Goal: Task Accomplishment & Management: Manage account settings

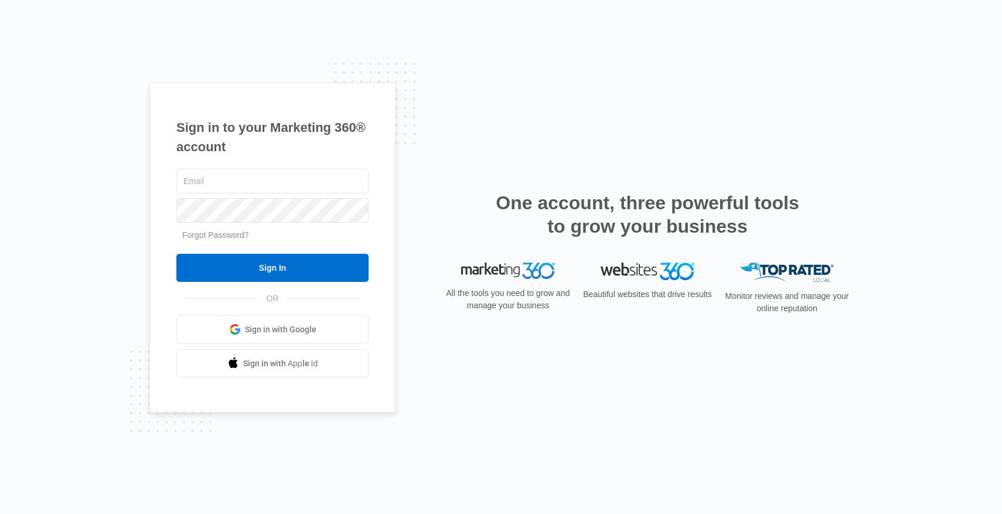
type input "[EMAIL_ADDRESS][DOMAIN_NAME]"
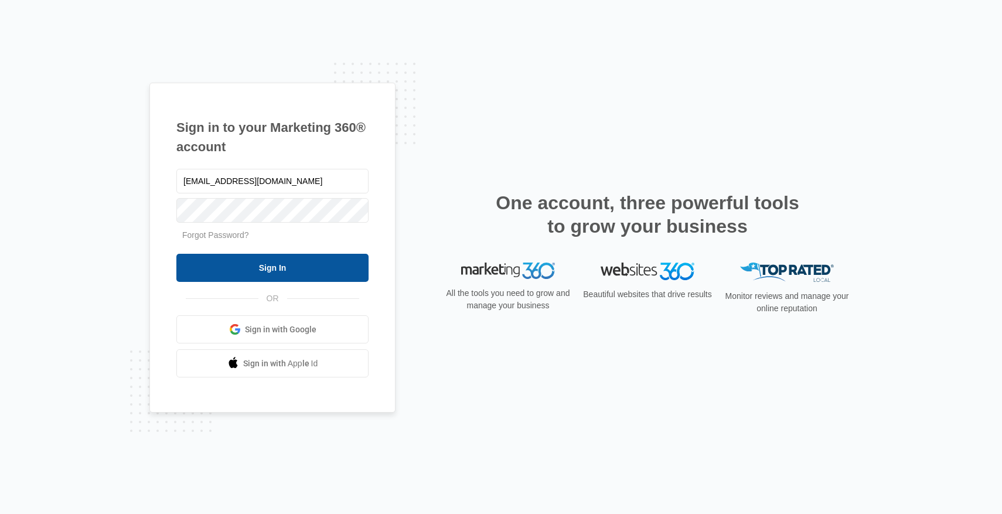
click at [355, 269] on input "Sign In" at bounding box center [272, 268] width 192 height 28
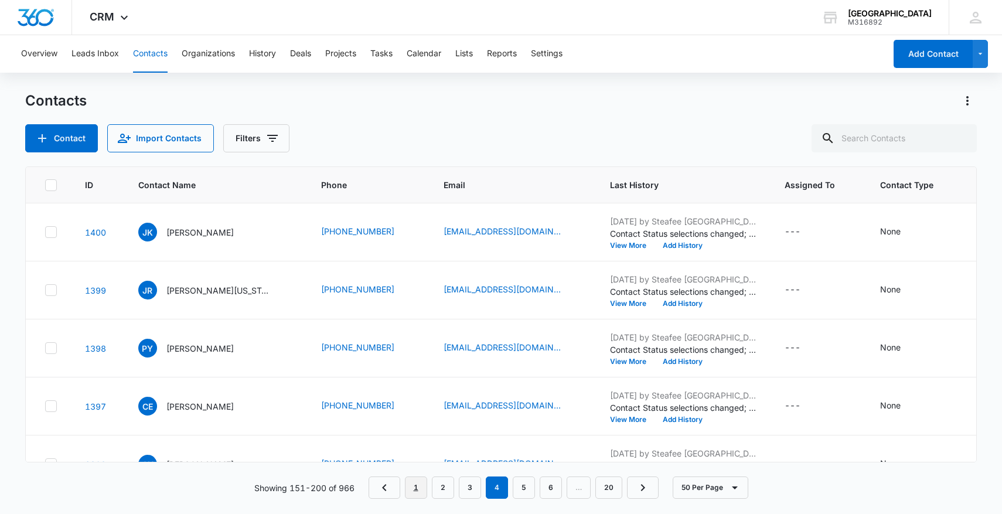
click at [419, 489] on link "1" at bounding box center [416, 487] width 22 height 22
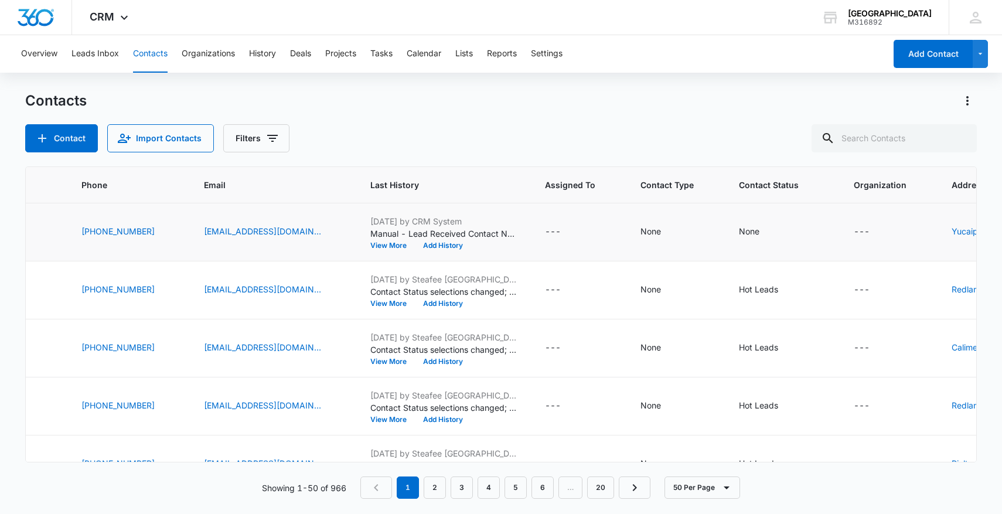
scroll to position [0, 294]
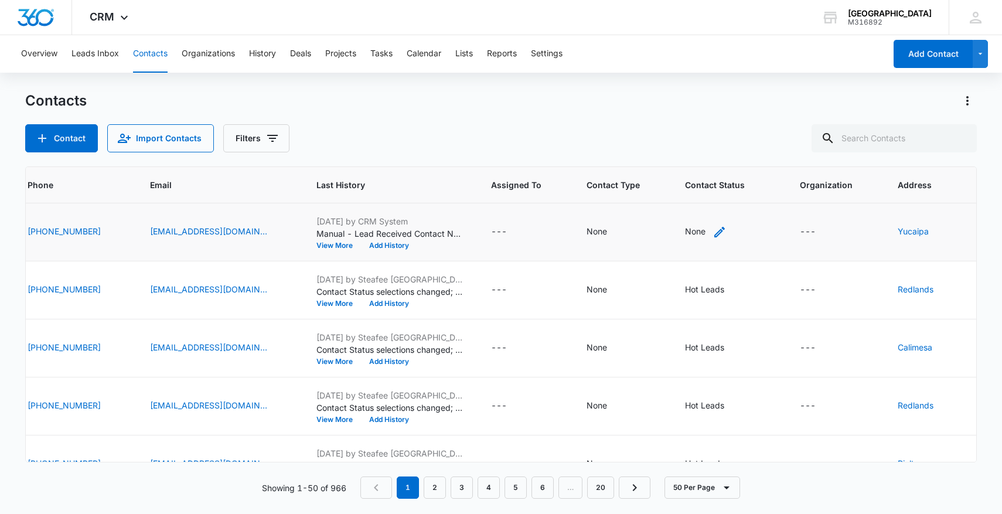
click at [698, 234] on div "None" at bounding box center [695, 231] width 21 height 12
click at [708, 144] on div at bounding box center [698, 148] width 122 height 28
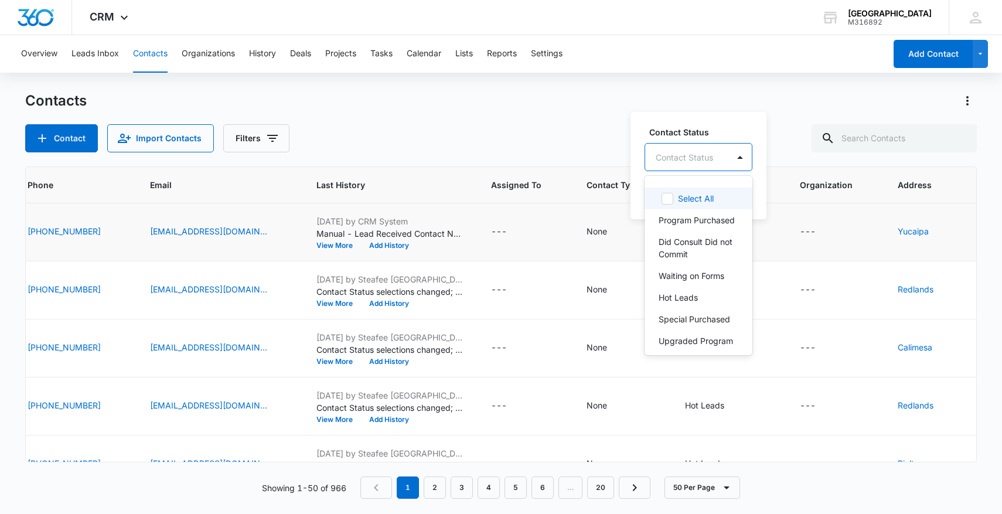
click at [715, 154] on div "Contact Status" at bounding box center [686, 157] width 83 height 26
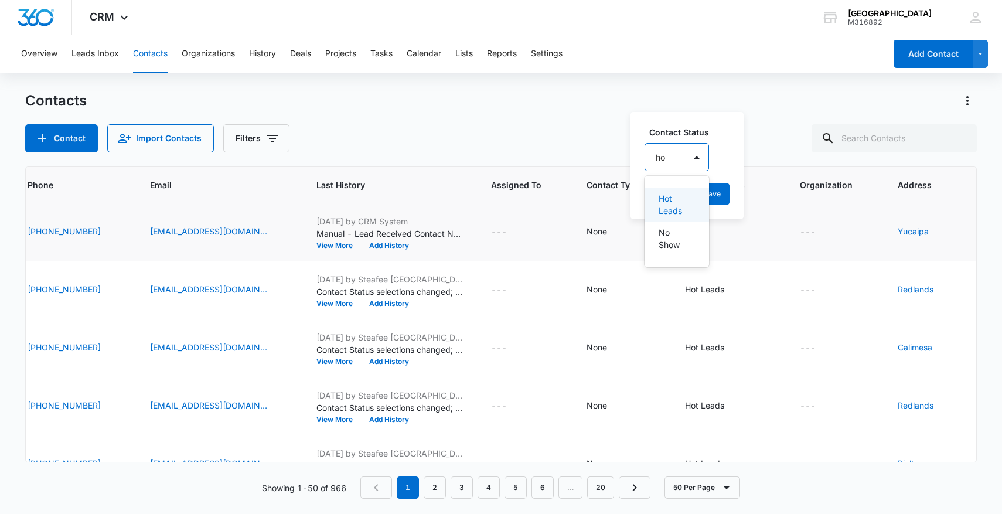
type input "hot"
click at [684, 214] on p "Hot Leads" at bounding box center [676, 204] width 35 height 25
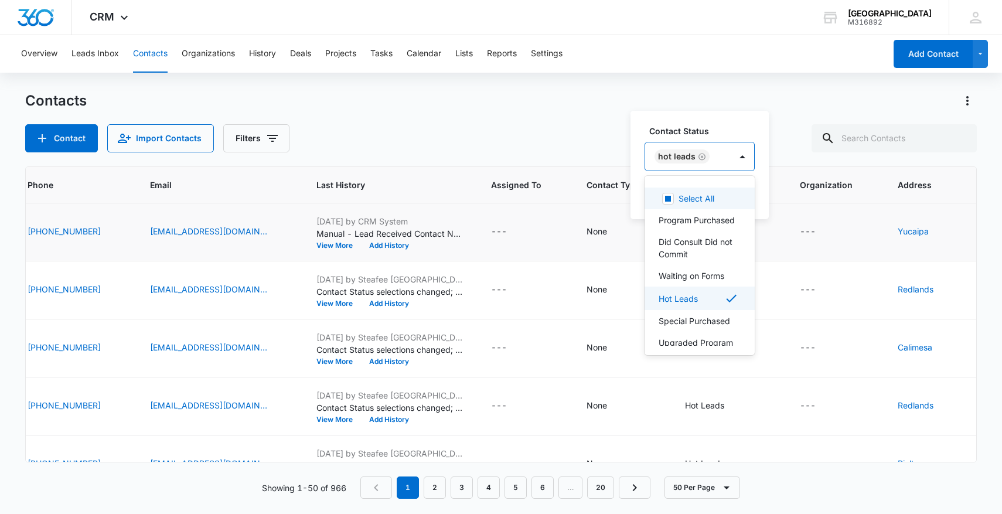
click at [763, 179] on div "Contact Status option Hot Leads, selected. Select All, 1 of 15. 15 results avai…" at bounding box center [699, 165] width 138 height 108
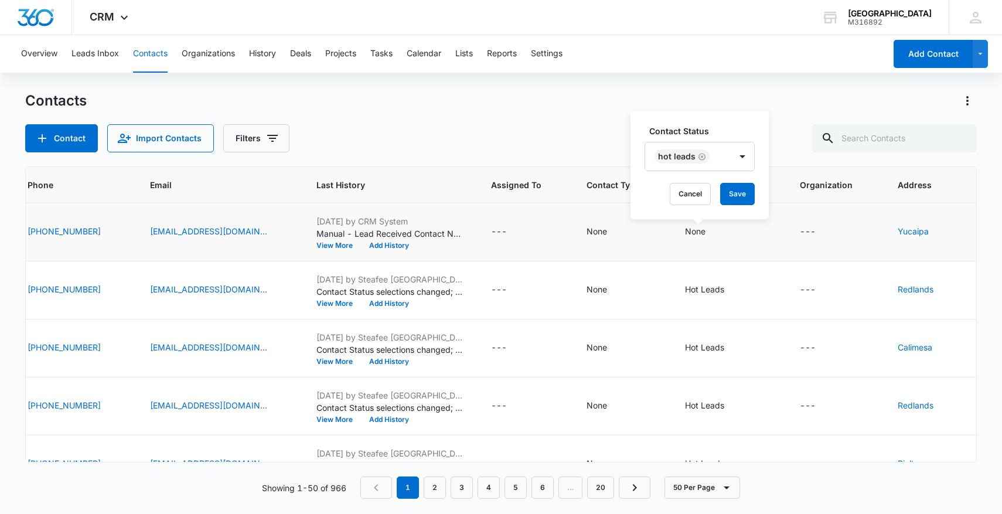
click at [762, 193] on div "Contact Status Hot Leads Cancel Save" at bounding box center [699, 165] width 138 height 108
click at [743, 193] on button "Save" at bounding box center [737, 194] width 35 height 22
